Goal: Information Seeking & Learning: Learn about a topic

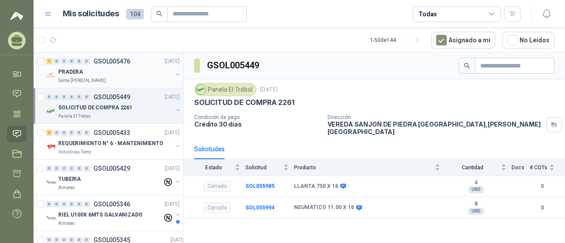
click at [135, 77] on div "Santa [PERSON_NAME]" at bounding box center [115, 80] width 114 height 7
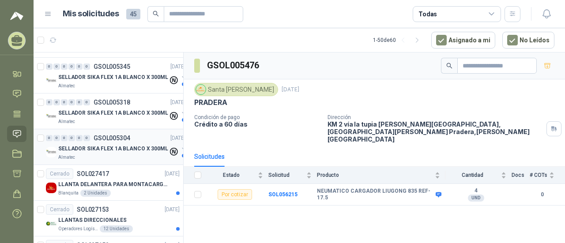
scroll to position [44, 0]
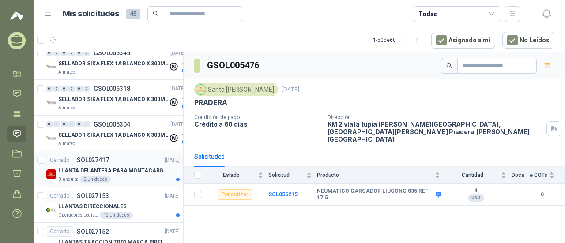
click at [135, 166] on div "LLANTA DELANTERA PARA MONTACARGA NISSAN REF: 7.00-12" at bounding box center [118, 171] width 121 height 11
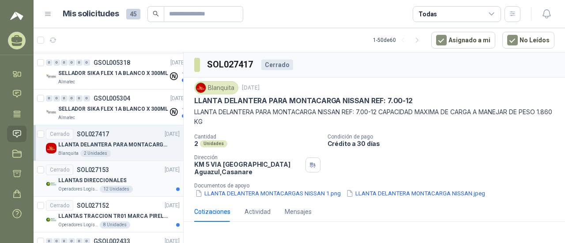
scroll to position [88, 0]
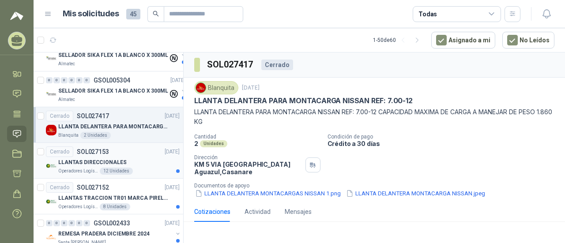
click at [144, 164] on div "LLANTAS DIRECCIONALES" at bounding box center [118, 162] width 121 height 11
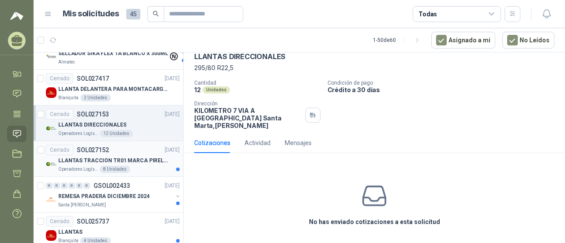
scroll to position [132, 0]
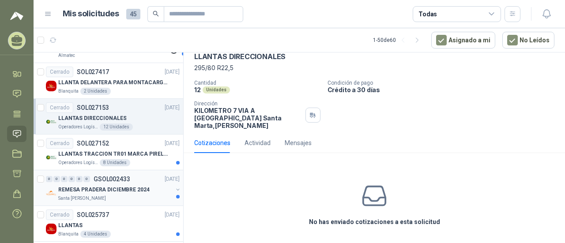
click at [133, 192] on p "REMESA PRADERA DICIEMBRE 2024" at bounding box center [103, 190] width 91 height 8
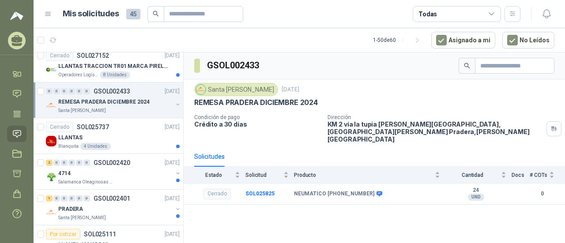
scroll to position [221, 0]
click at [132, 134] on div "LLANTAS" at bounding box center [118, 137] width 121 height 11
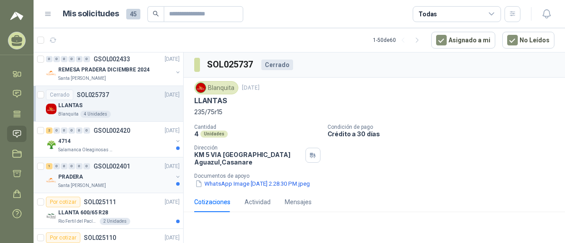
scroll to position [265, 0]
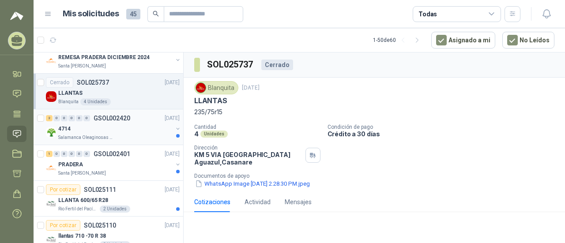
click at [134, 135] on div "Salamanca Oleaginosas SAS" at bounding box center [115, 137] width 114 height 7
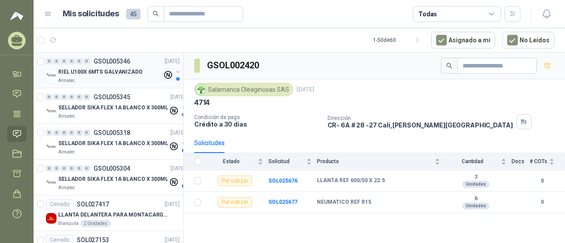
click at [101, 73] on p "RIEL U100X 6MTS GALVANIZADO" at bounding box center [100, 72] width 84 height 8
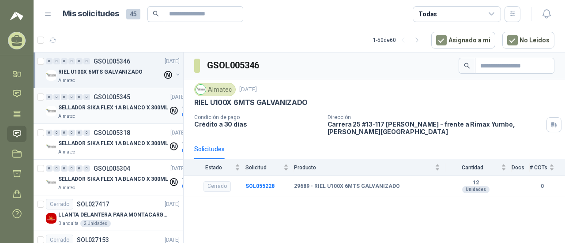
click at [100, 100] on p "GSOL005345" at bounding box center [112, 97] width 37 height 6
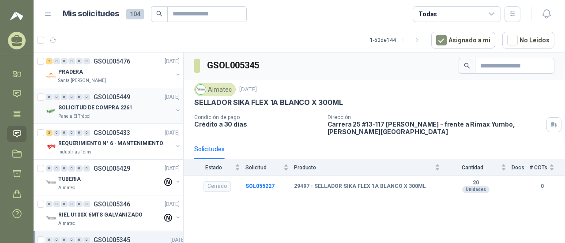
click at [143, 113] on div "Panela El Trébol" at bounding box center [115, 116] width 114 height 7
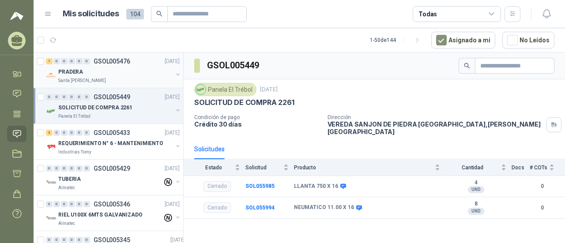
click at [135, 74] on div "PRADERA" at bounding box center [115, 72] width 114 height 11
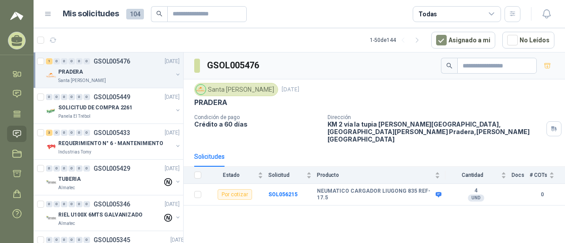
click at [132, 19] on span "104" at bounding box center [135, 14] width 18 height 11
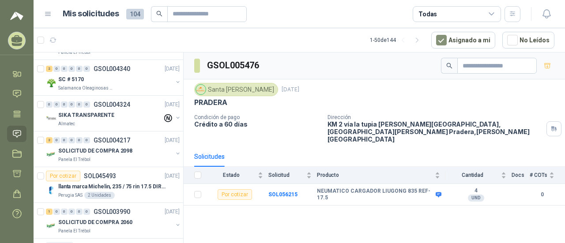
scroll to position [1590, 0]
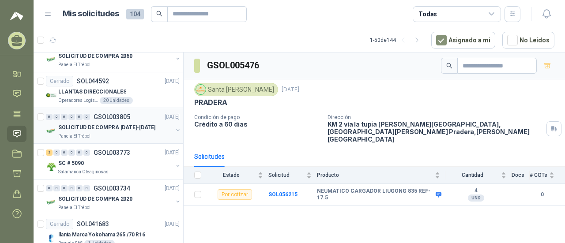
click at [131, 133] on div "Panela El Trébol" at bounding box center [115, 136] width 114 height 7
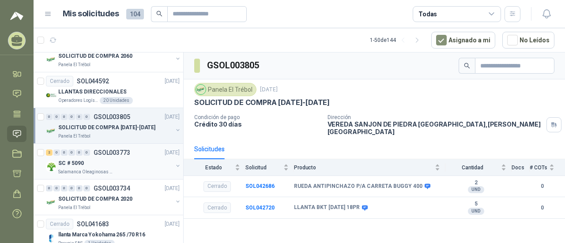
click at [117, 169] on div "Salamanca Oleaginosas SAS" at bounding box center [115, 172] width 114 height 7
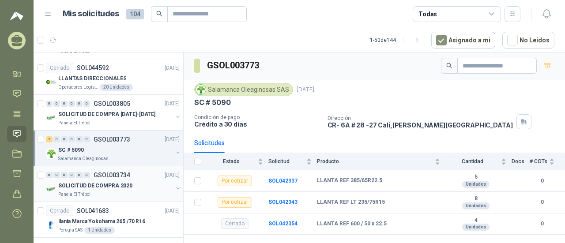
scroll to position [1606, 0]
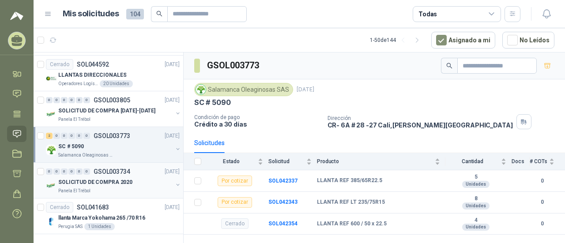
click at [141, 177] on div "SOLICITUD DE COMPRA 2020" at bounding box center [115, 182] width 114 height 11
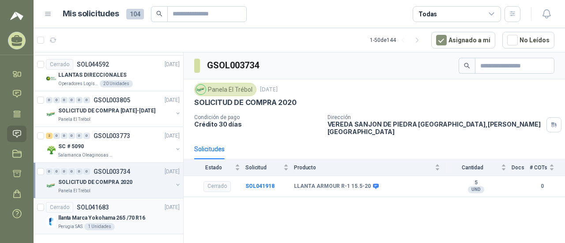
click at [129, 214] on p "llanta Marca Yokohama 265 /70 R16" at bounding box center [101, 218] width 87 height 8
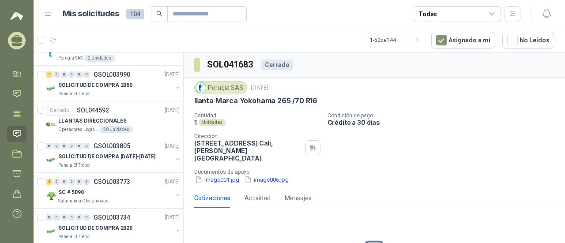
scroll to position [1518, 0]
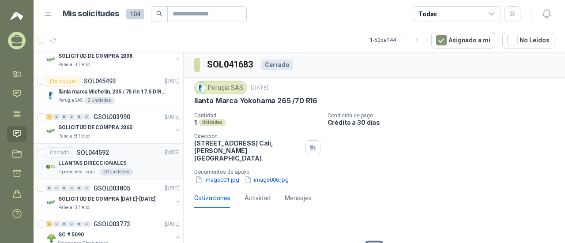
click at [148, 169] on div "Operadores Logísticos del Caribe 20 Unidades" at bounding box center [118, 172] width 121 height 7
